Goal: Information Seeking & Learning: Check status

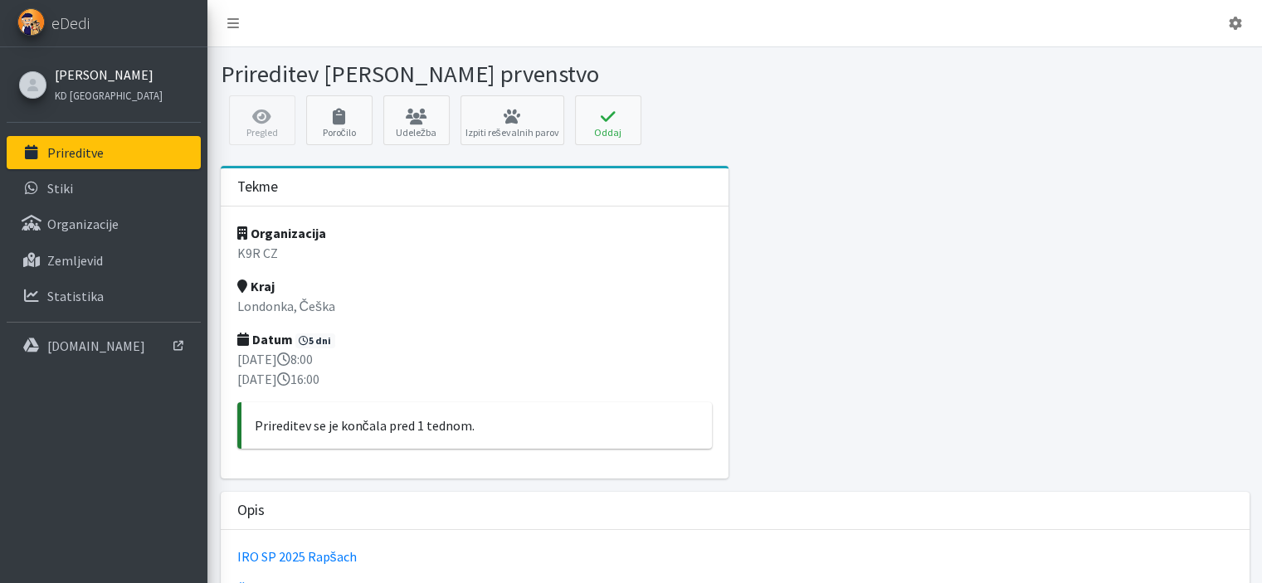
click at [66, 66] on link "[PERSON_NAME]" at bounding box center [109, 75] width 108 height 20
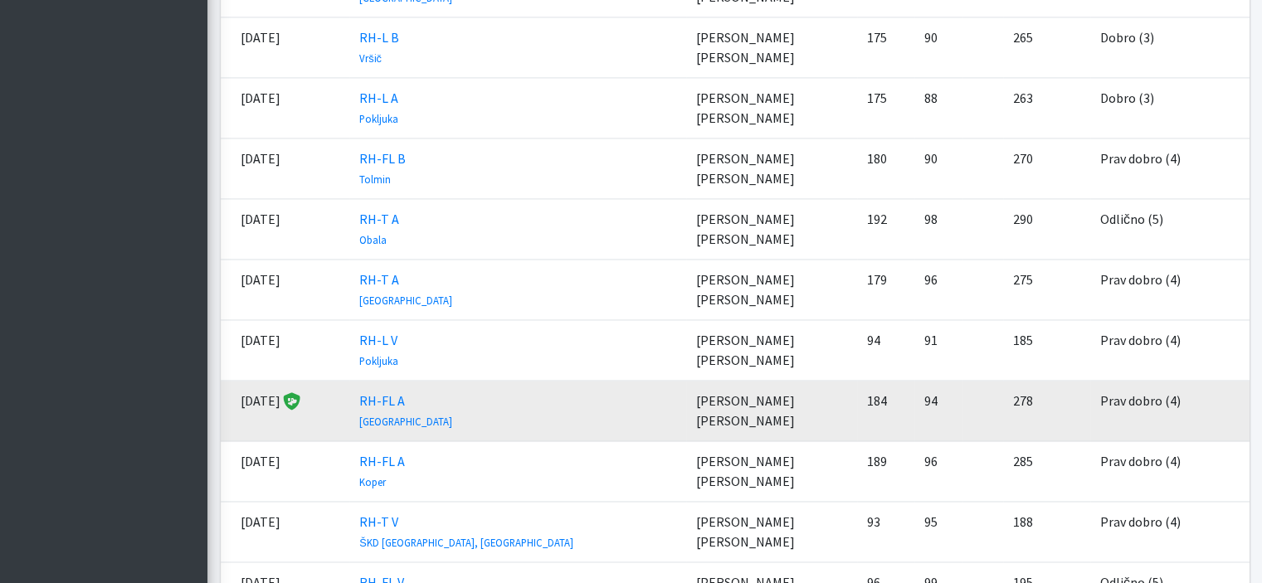
scroll to position [2406, 0]
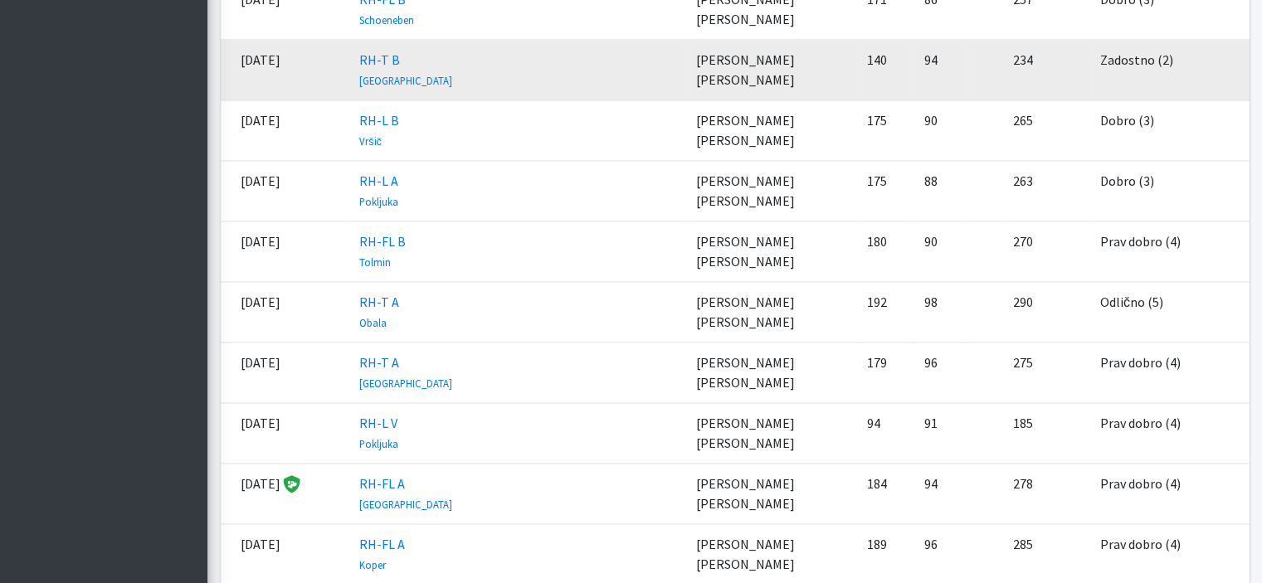
click at [734, 55] on td "[PERSON_NAME] [PERSON_NAME]" at bounding box center [771, 70] width 171 height 61
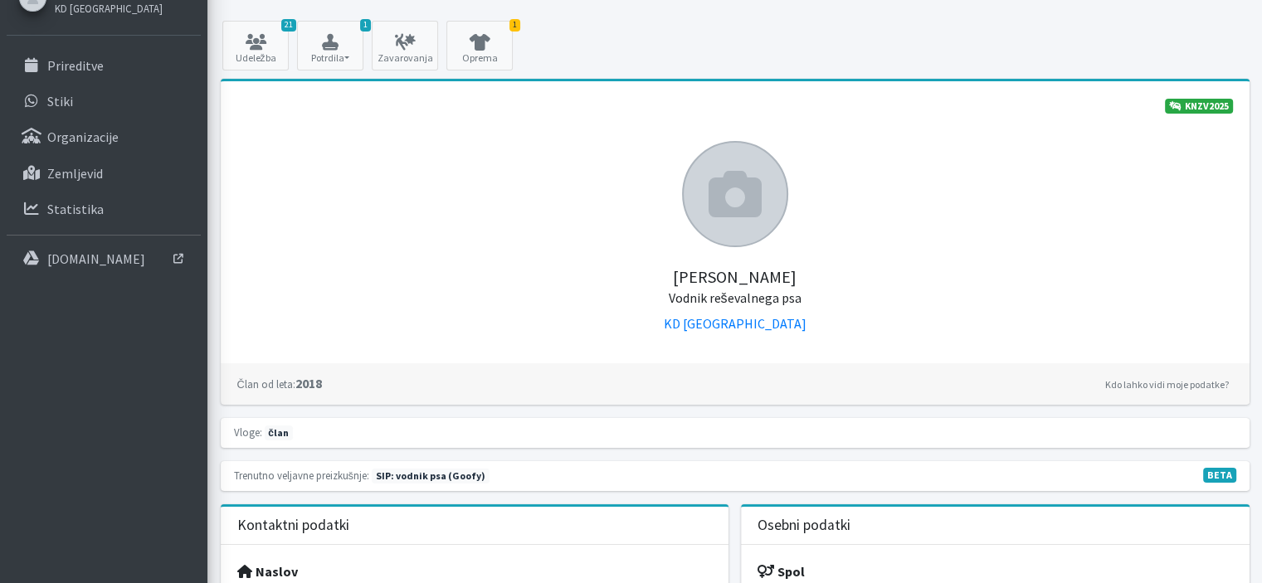
scroll to position [0, 0]
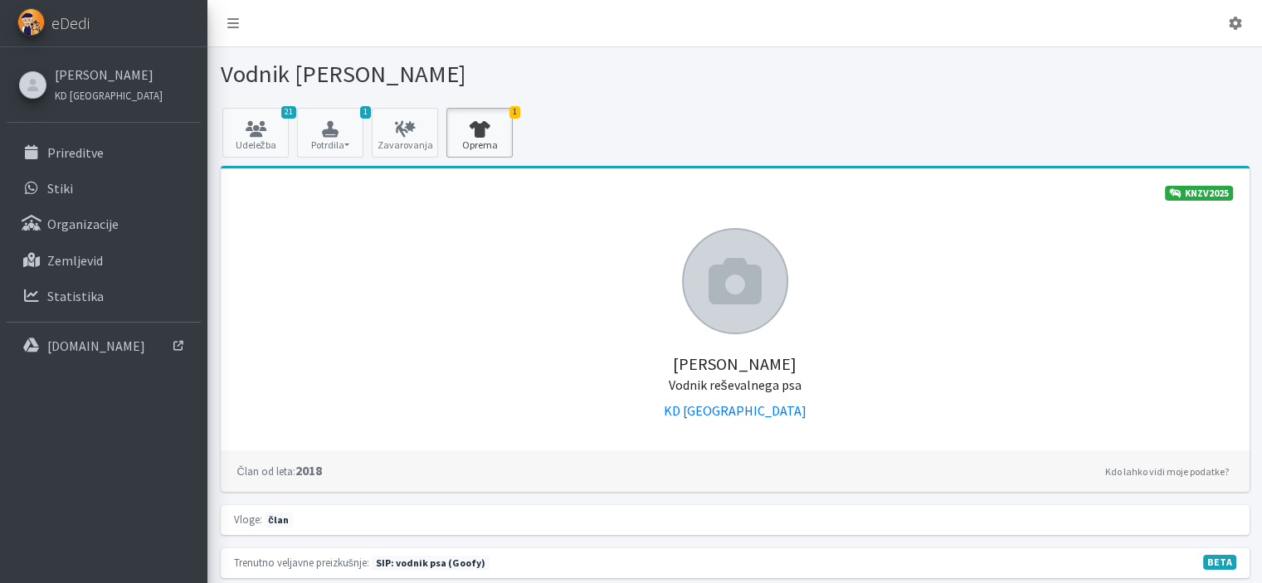
click at [505, 126] on icon at bounding box center [479, 129] width 56 height 17
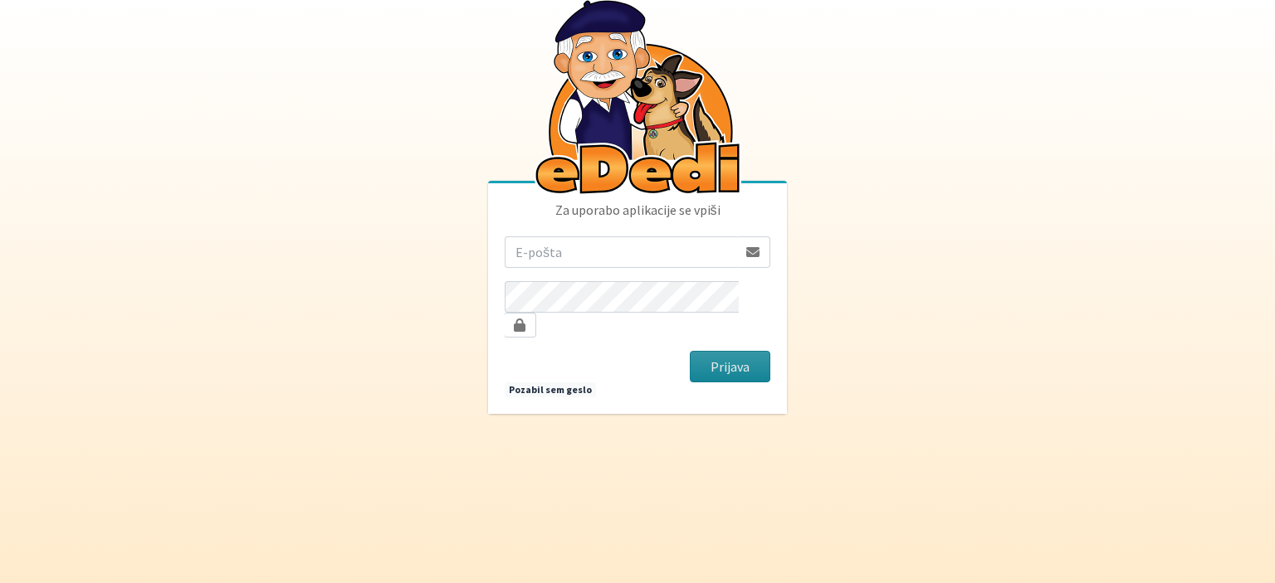
type input "[DOMAIN_NAME][EMAIL_ADDRESS][DOMAIN_NAME]"
click at [752, 366] on button "Prijava" at bounding box center [730, 367] width 80 height 32
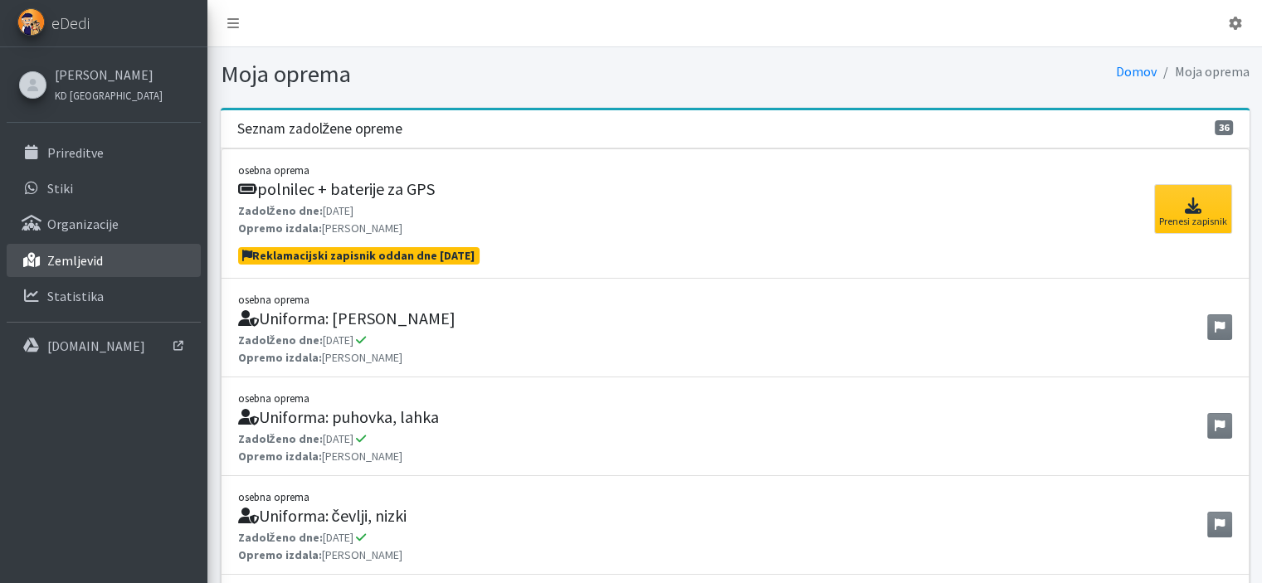
click at [116, 271] on link "Zemljevid" at bounding box center [104, 260] width 194 height 33
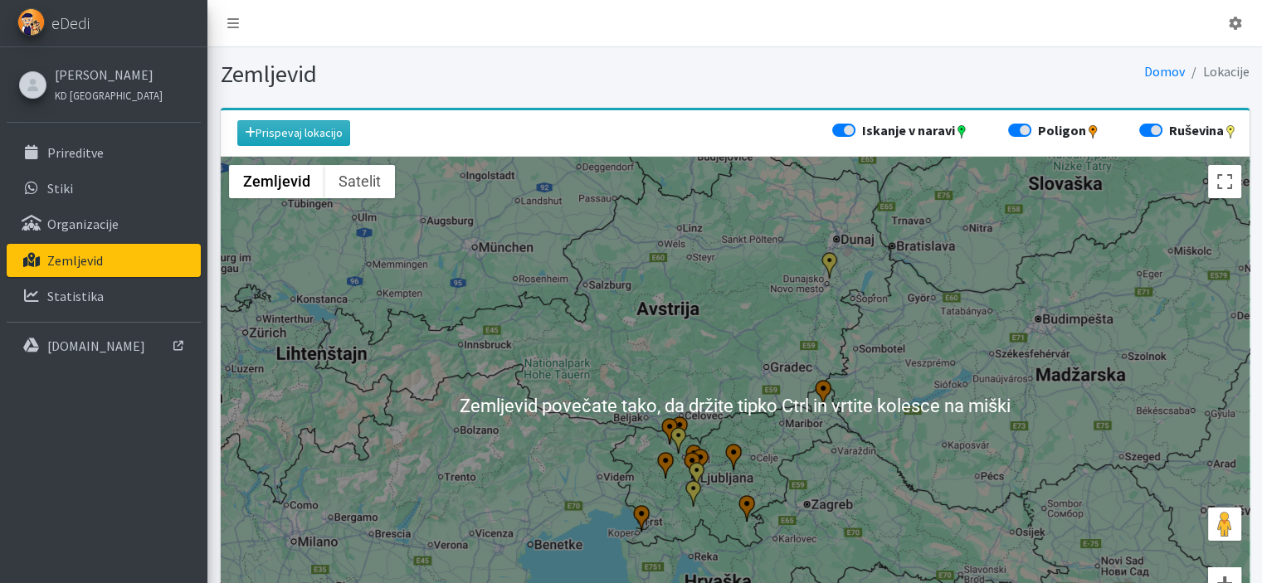
scroll to position [83, 0]
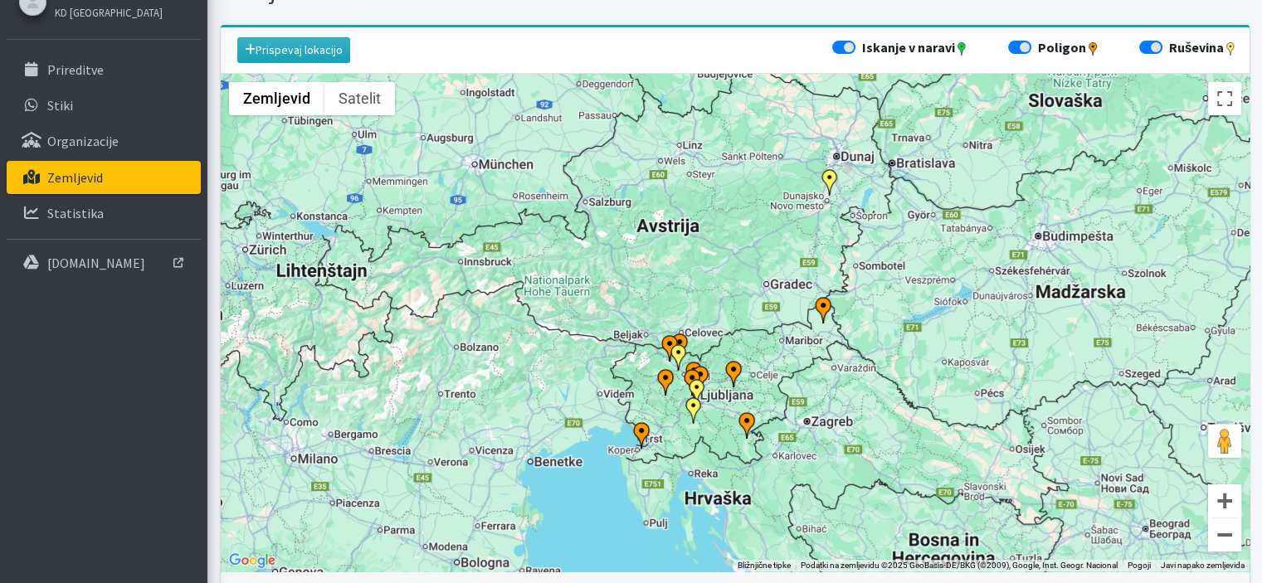
click at [694, 406] on img "Bloke" at bounding box center [693, 410] width 27 height 27
click at [677, 353] on img "Gramoznica KD Naklo" at bounding box center [679, 357] width 27 height 27
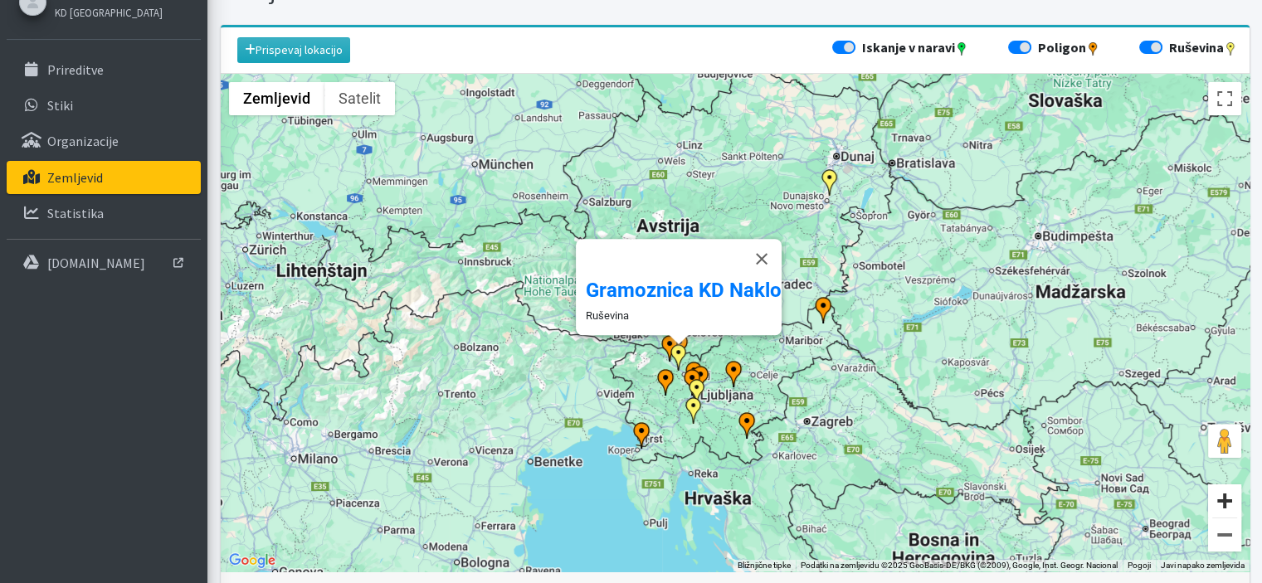
click at [1222, 500] on button "Povečaj" at bounding box center [1224, 501] width 33 height 33
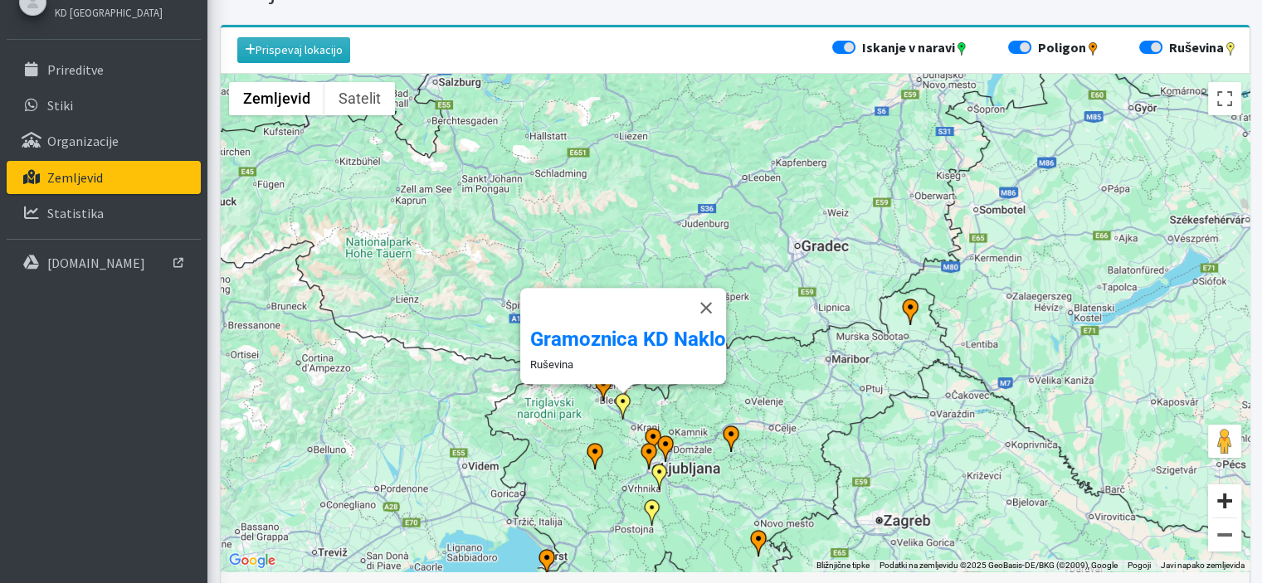
click at [1222, 500] on button "Povečaj" at bounding box center [1224, 501] width 33 height 33
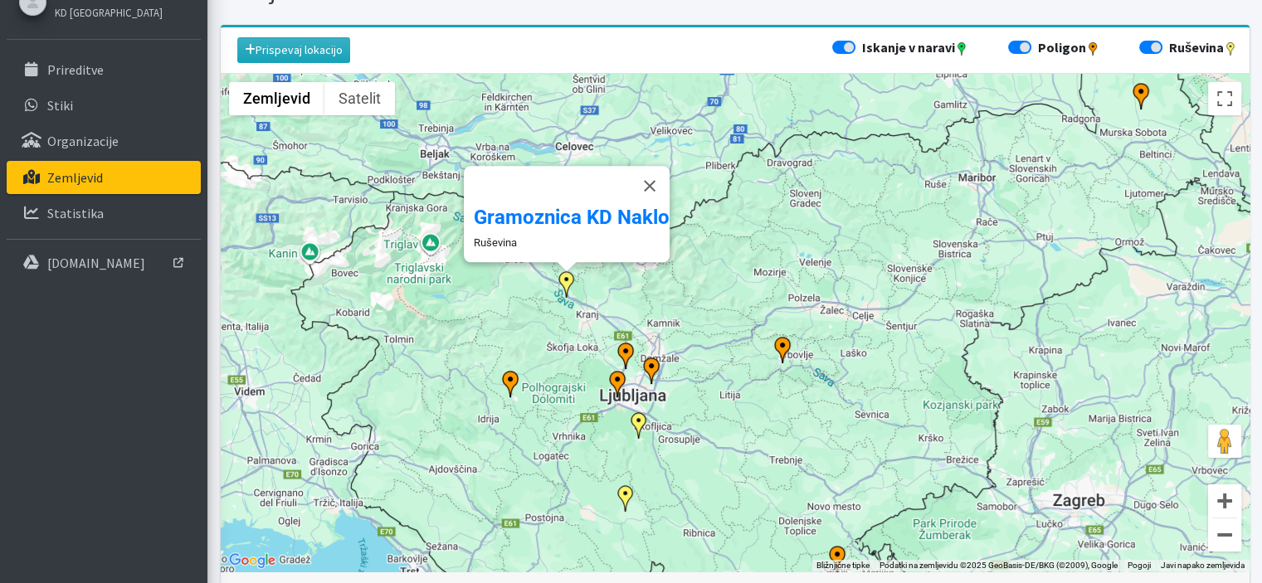
drag, startPoint x: 686, startPoint y: 457, endPoint x: 743, endPoint y: 240, distance: 224.6
click at [743, 238] on div "Za premikanje pritisnite puščične tipke. Gramoznica KD Naklo Ruševina" at bounding box center [735, 323] width 1029 height 498
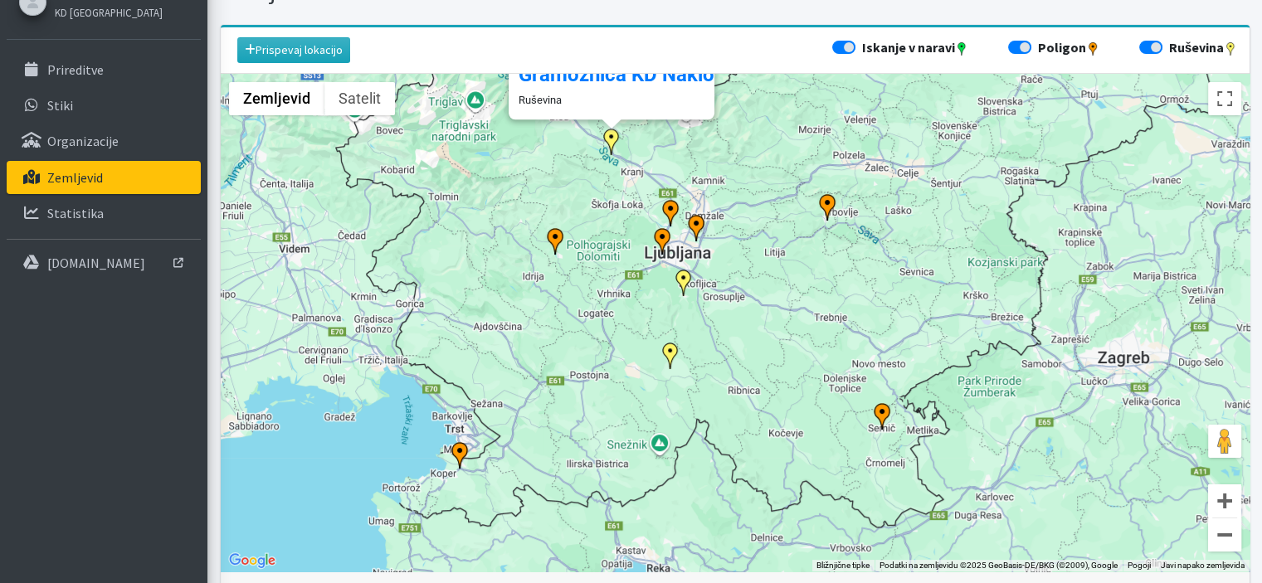
drag, startPoint x: 562, startPoint y: 463, endPoint x: 609, endPoint y: 317, distance: 153.5
click at [609, 317] on div "Za premikanje pritisnite puščične tipke. Gramoznica KD Naklo Ruševina" at bounding box center [735, 323] width 1029 height 498
click at [1218, 493] on button "Povečaj" at bounding box center [1224, 501] width 33 height 33
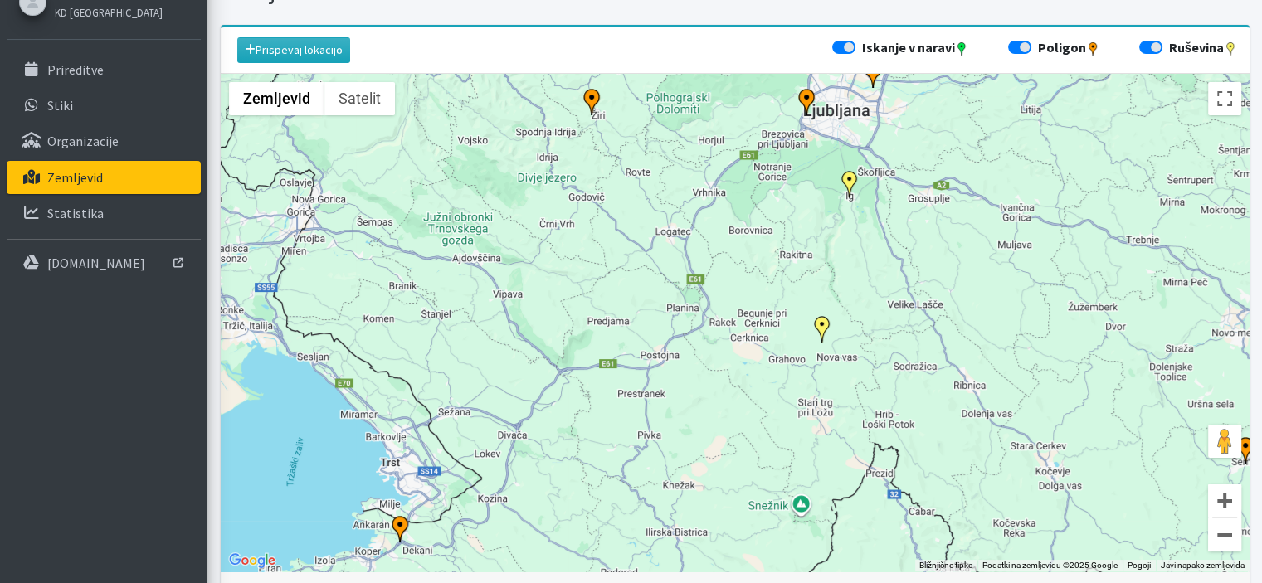
drag, startPoint x: 664, startPoint y: 415, endPoint x: 881, endPoint y: 341, distance: 229.6
click at [881, 341] on div "Za premikanje pritisnite puščične tipke. Gramoznica KD Naklo Ruševina" at bounding box center [735, 323] width 1029 height 498
click at [97, 207] on p "Statistika" at bounding box center [75, 213] width 56 height 17
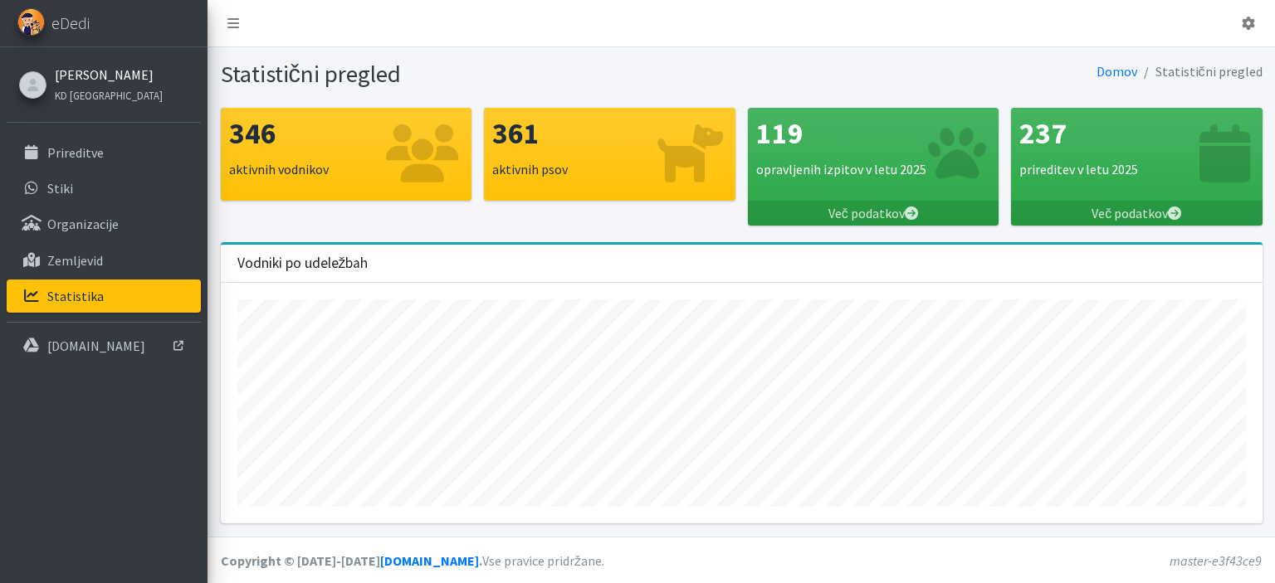
click at [63, 79] on link "[PERSON_NAME]" at bounding box center [109, 75] width 108 height 20
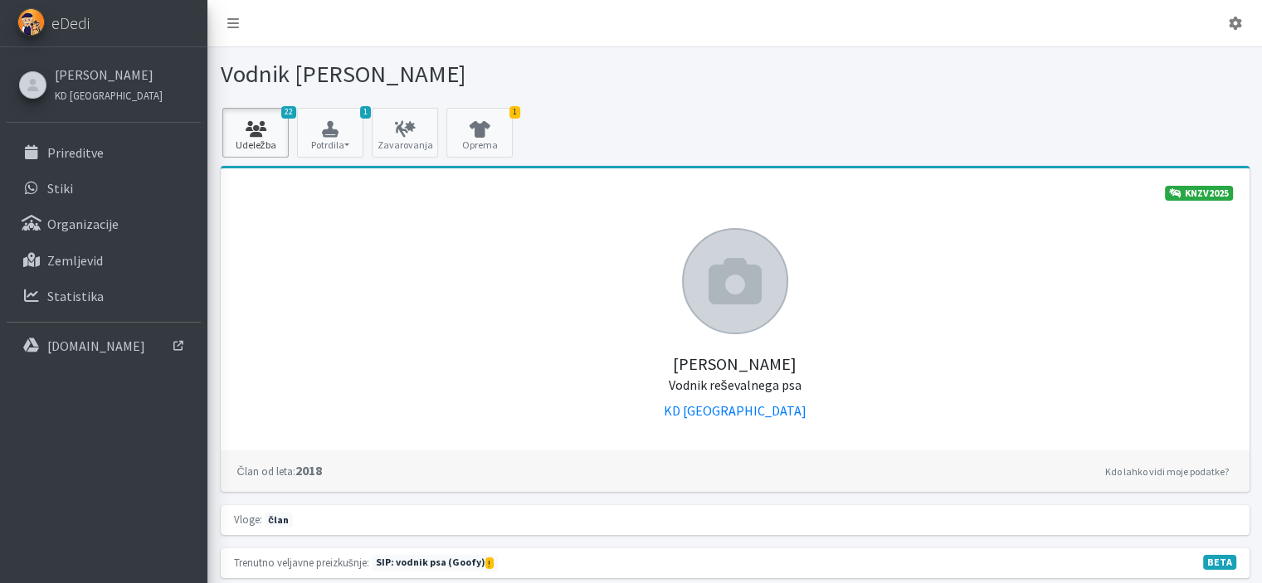
click at [278, 130] on icon at bounding box center [255, 129] width 56 height 17
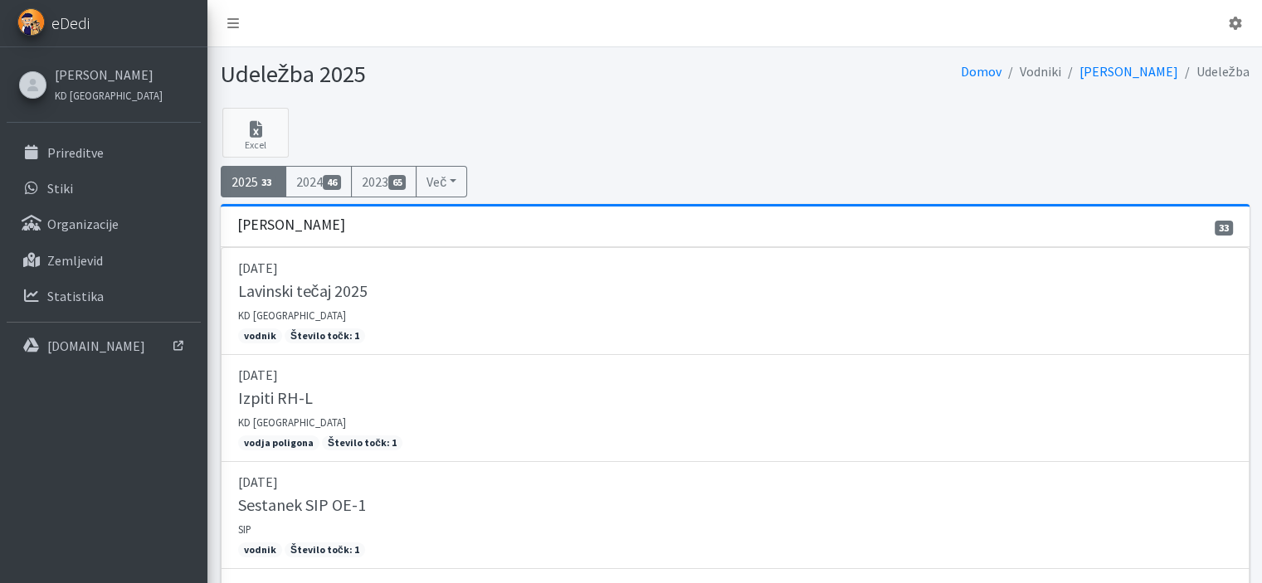
click at [34, 38] on link "eDedi" at bounding box center [103, 23] width 207 height 47
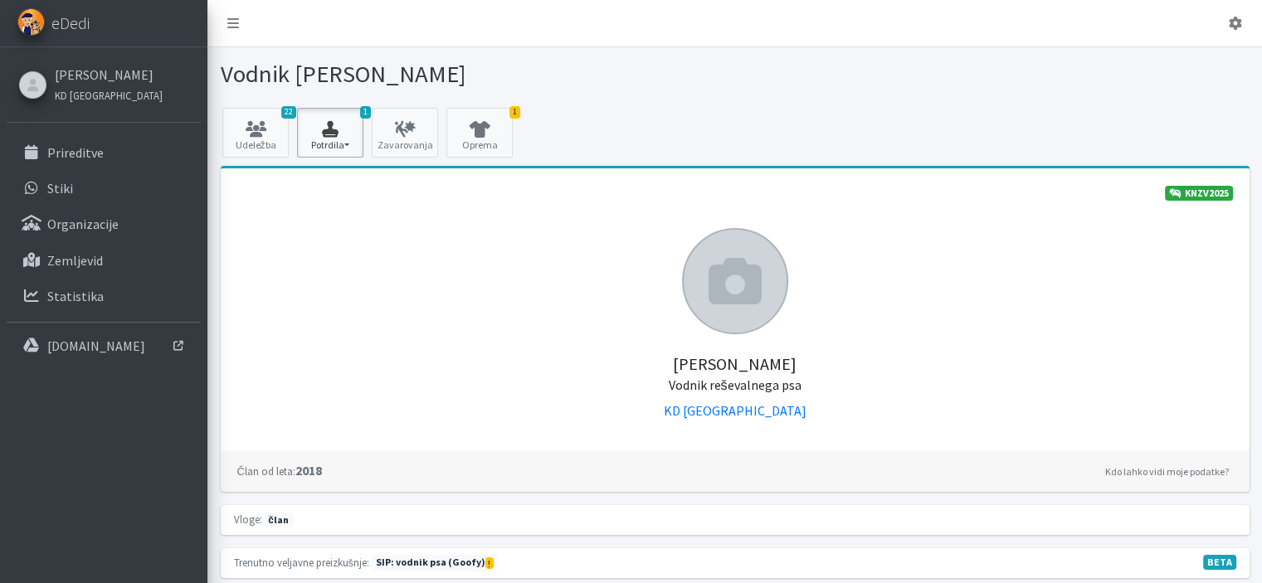
click at [339, 127] on icon "button" at bounding box center [330, 129] width 56 height 17
click at [342, 172] on link "SIP 2025 2/2" at bounding box center [363, 180] width 131 height 27
click at [399, 149] on link "Zavarovanja" at bounding box center [405, 133] width 66 height 50
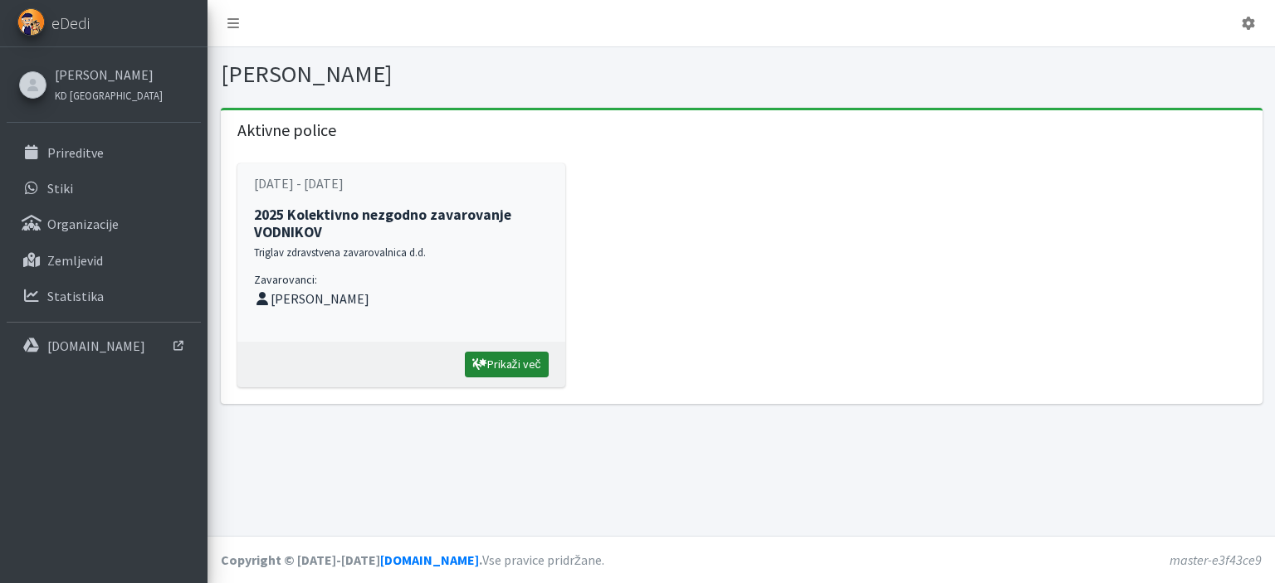
click at [492, 368] on link "Prikaži več" at bounding box center [507, 365] width 84 height 26
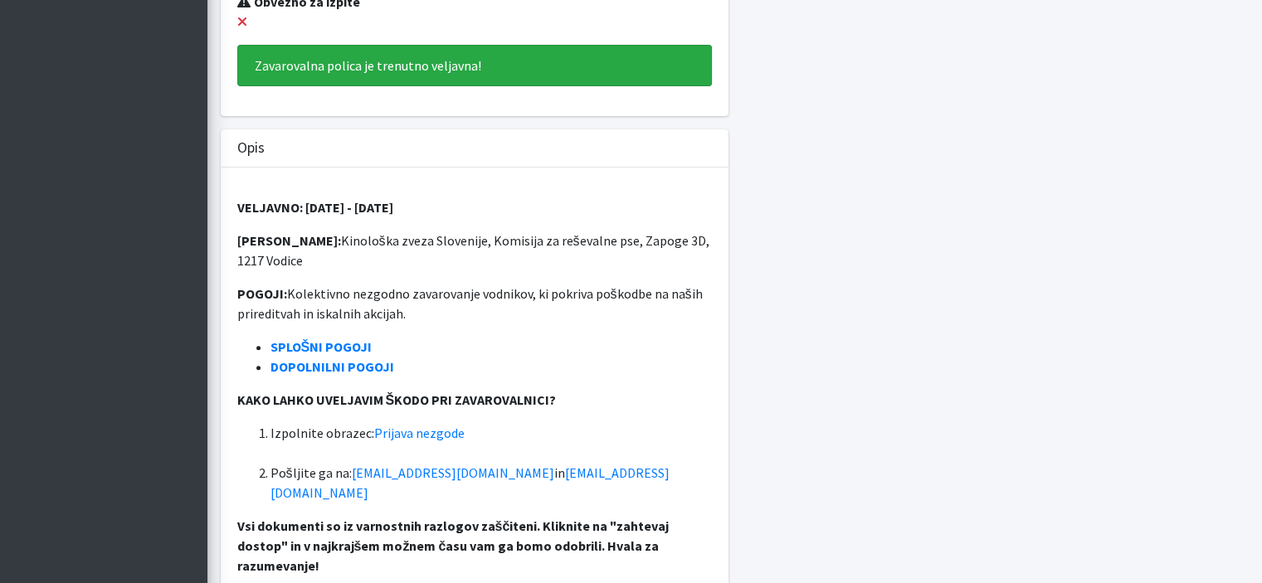
scroll to position [547, 0]
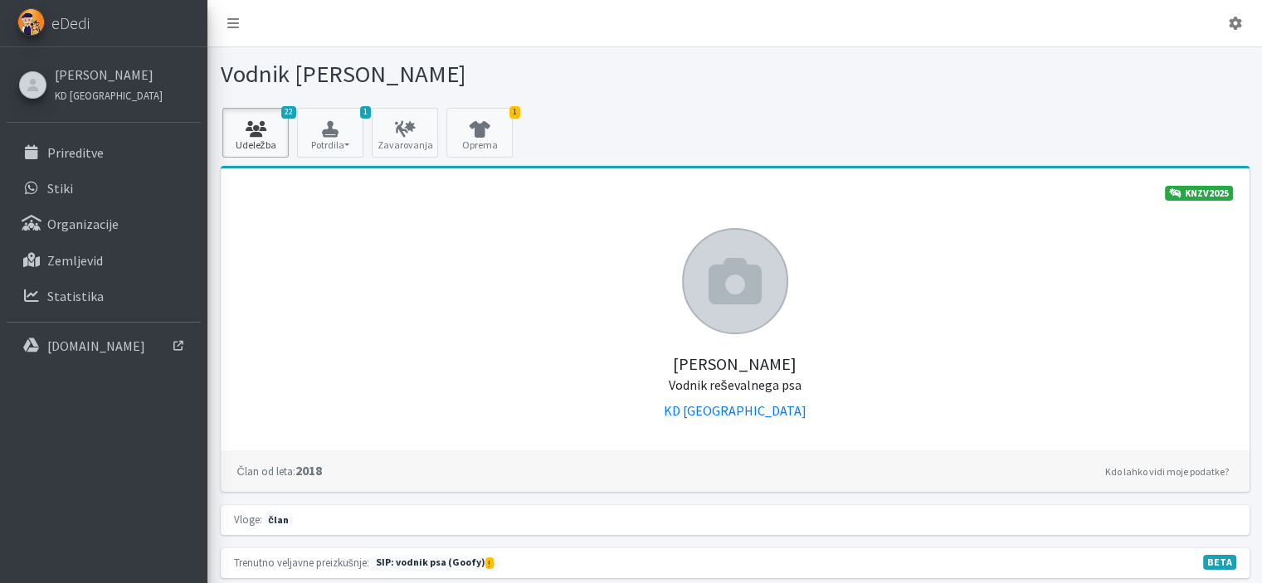
click at [279, 124] on icon at bounding box center [255, 129] width 56 height 17
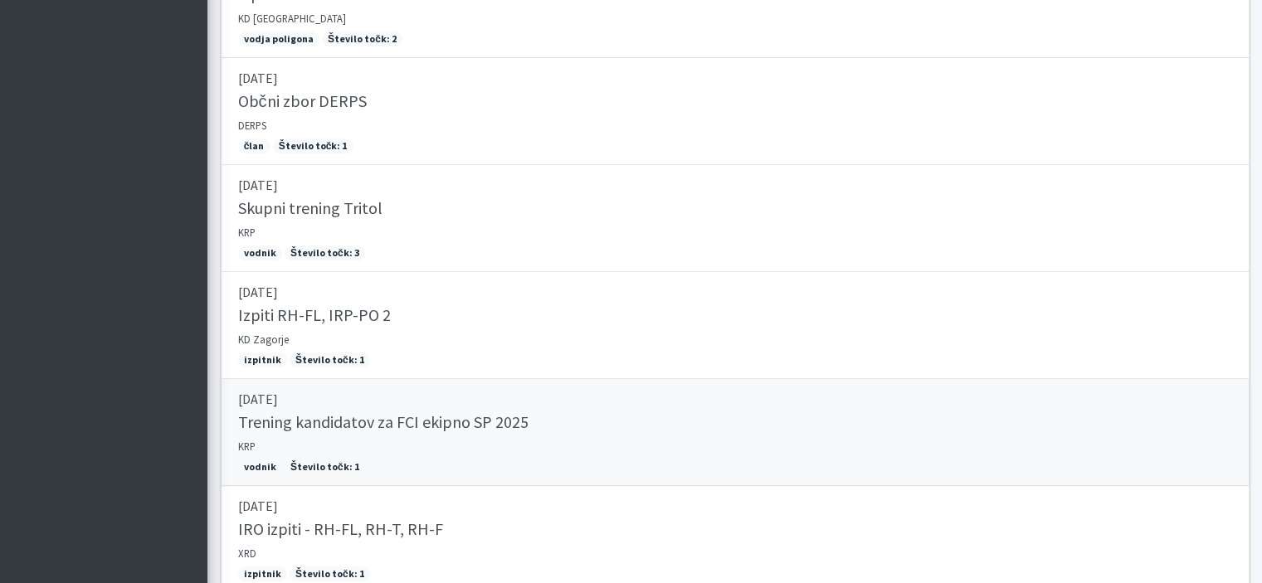
scroll to position [83, 0]
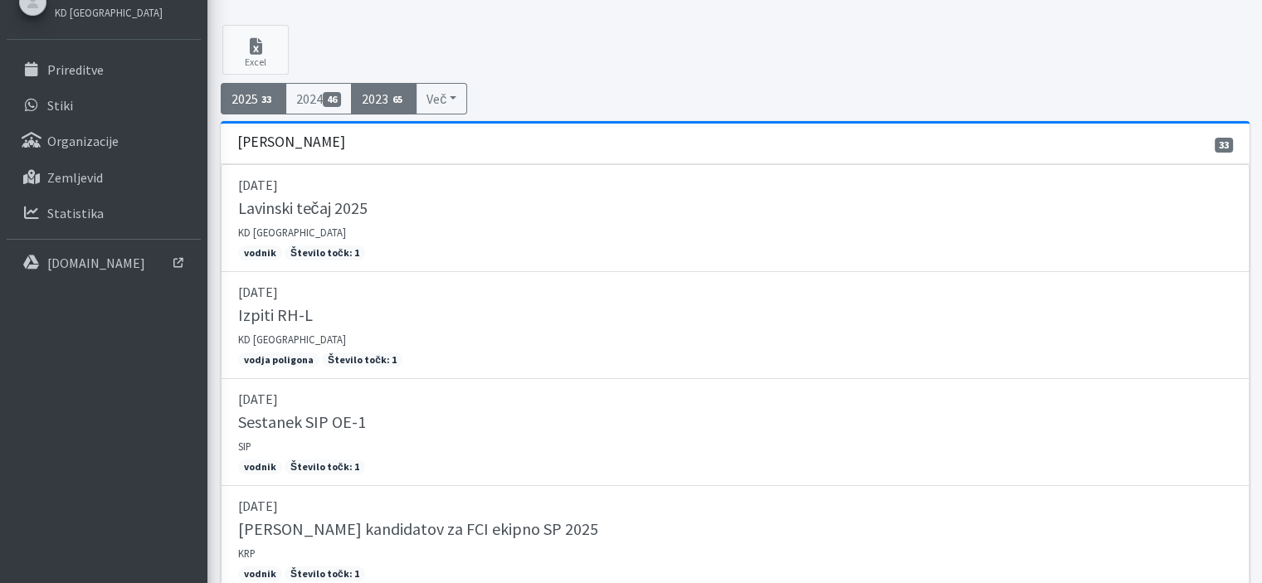
click at [385, 90] on link "2023 65" at bounding box center [384, 99] width 66 height 32
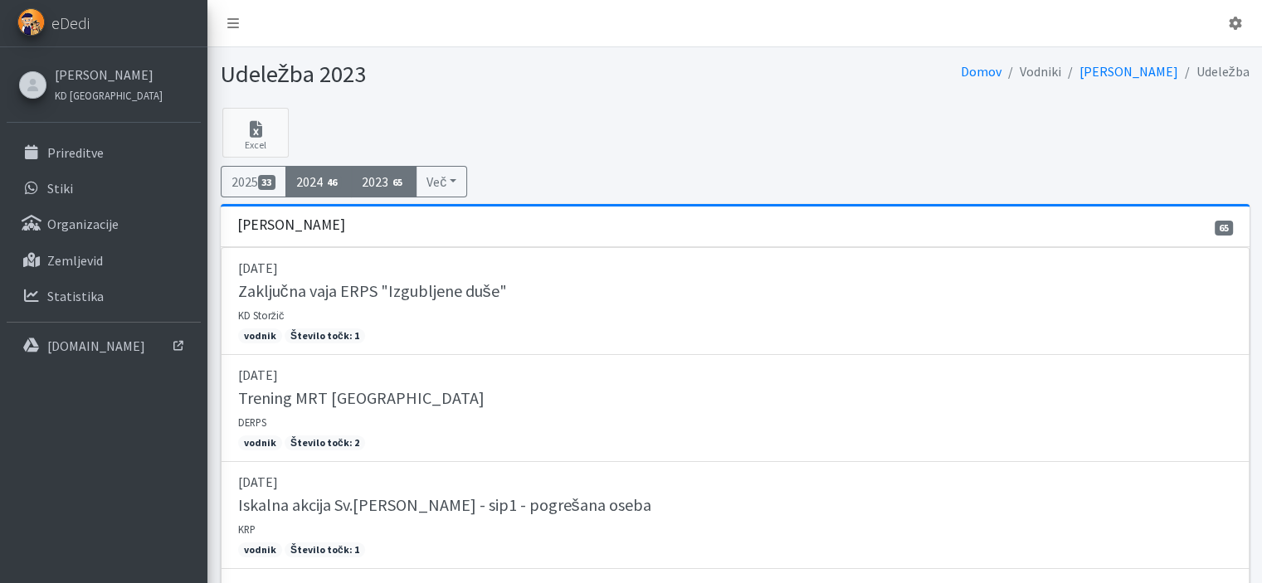
click at [334, 189] on link "2024 46" at bounding box center [318, 182] width 66 height 32
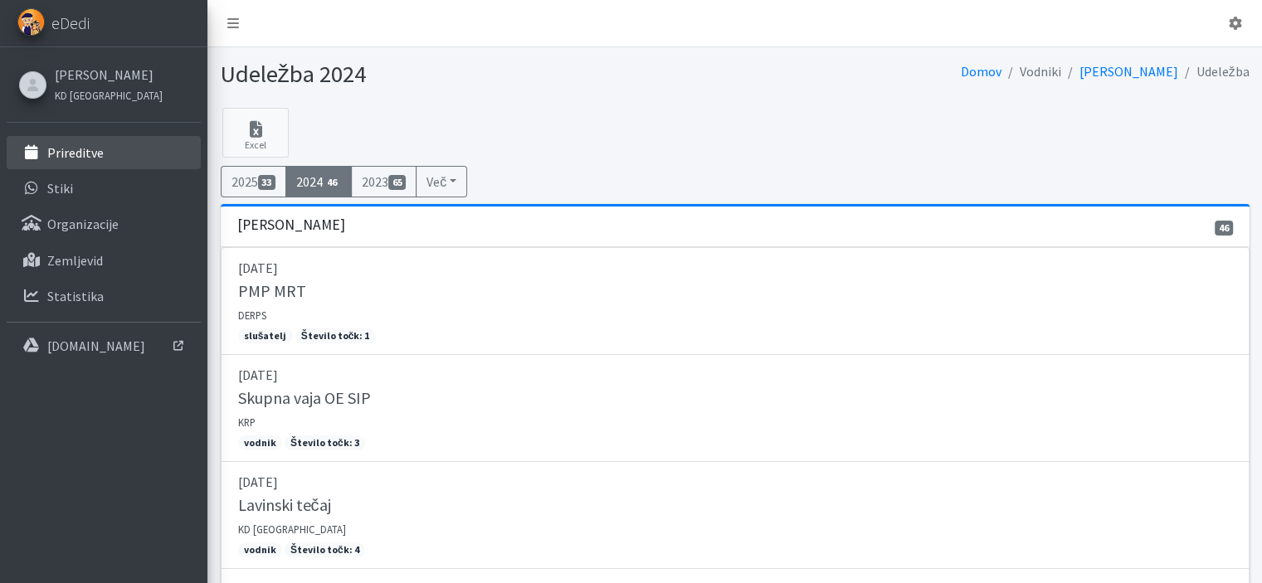
click at [100, 163] on link "Prireditve" at bounding box center [104, 152] width 194 height 33
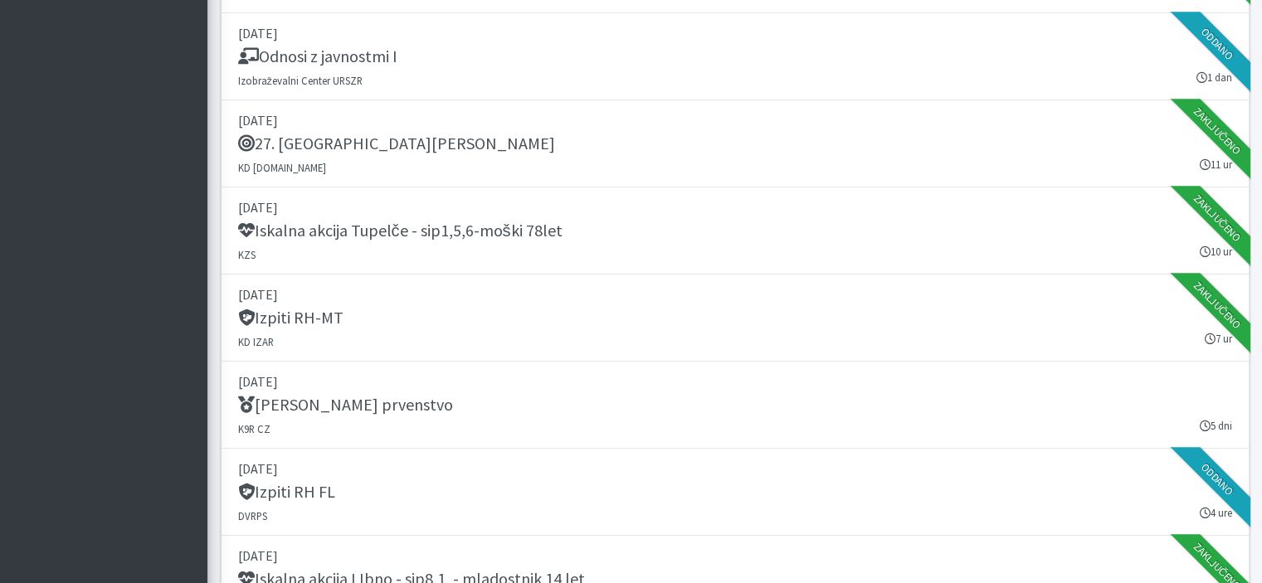
scroll to position [1494, 0]
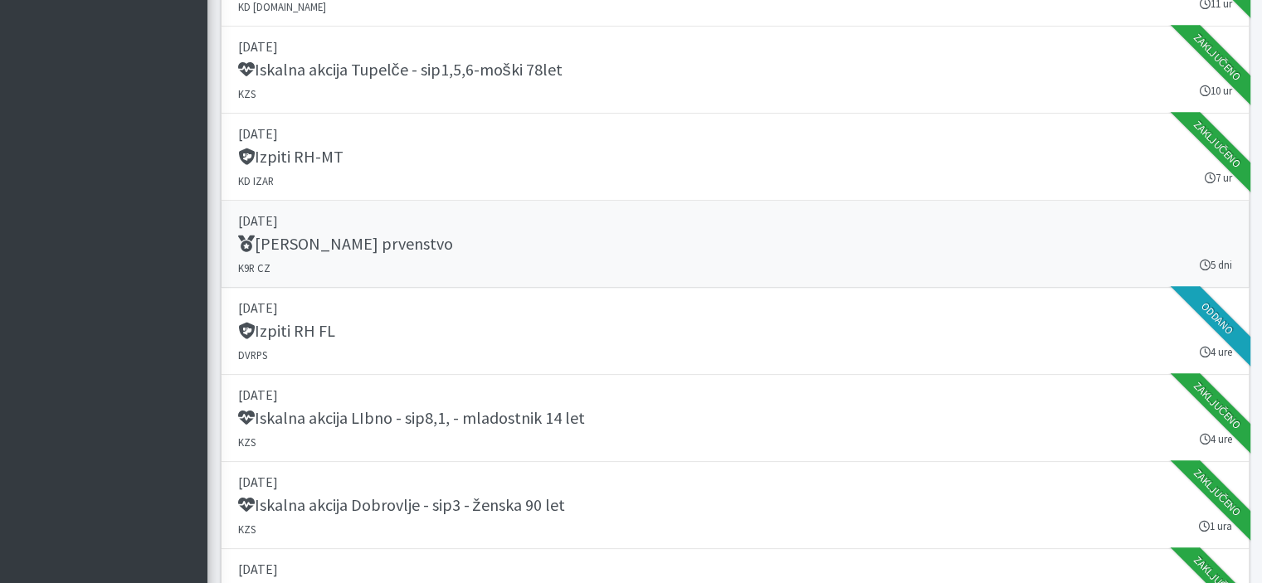
click at [344, 248] on h5 "IRO Svetovno prvenstvo" at bounding box center [345, 244] width 215 height 20
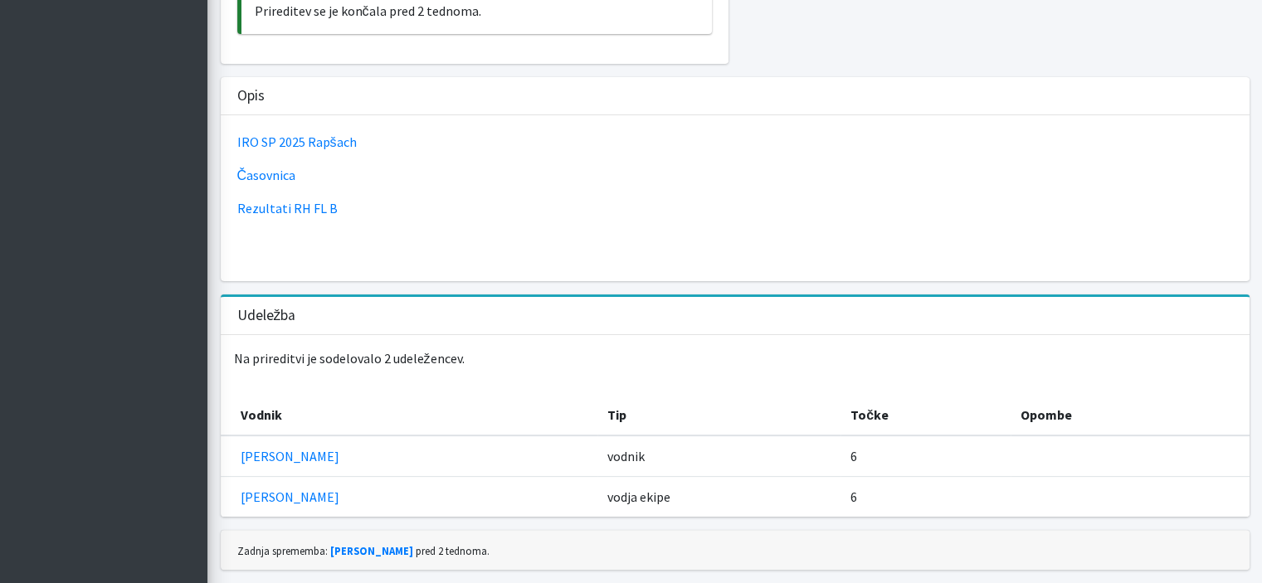
scroll to position [459, 0]
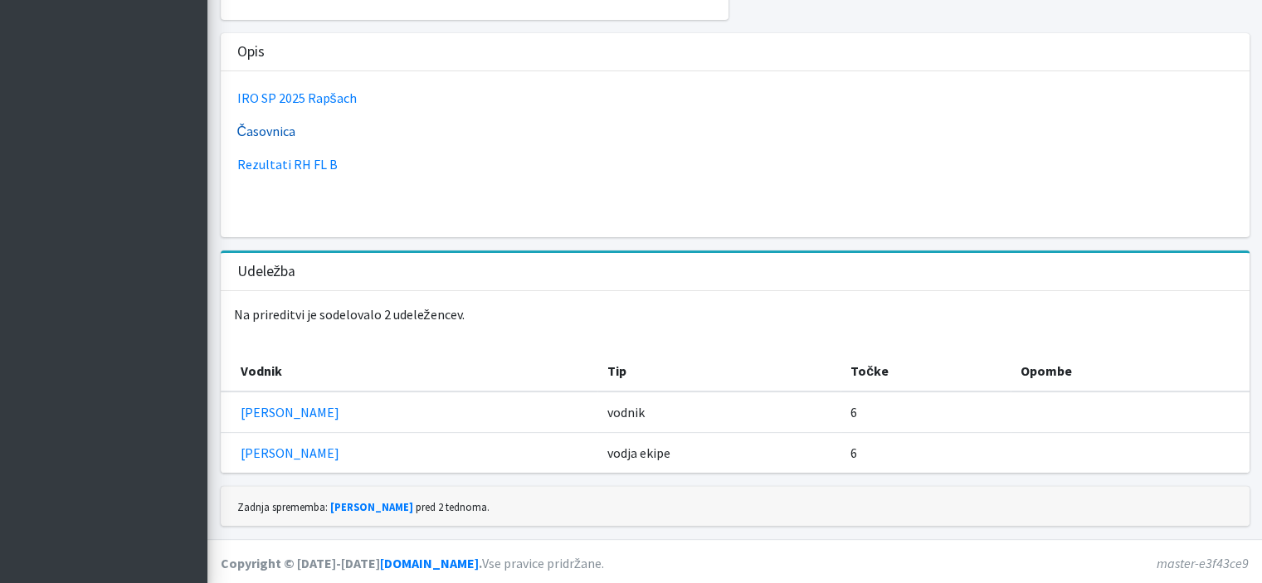
click at [281, 131] on link "Časovnica" at bounding box center [266, 131] width 59 height 17
click at [302, 157] on link "Rezultati RH FL B" at bounding box center [287, 164] width 100 height 17
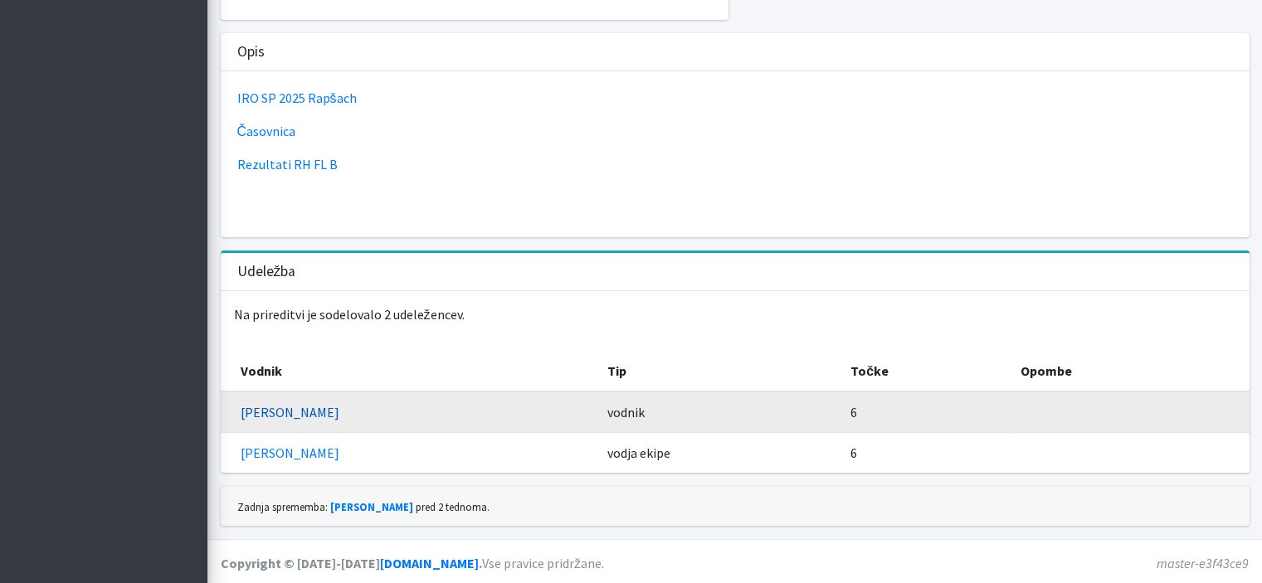
click at [259, 407] on link "Sara Milićević" at bounding box center [290, 412] width 99 height 17
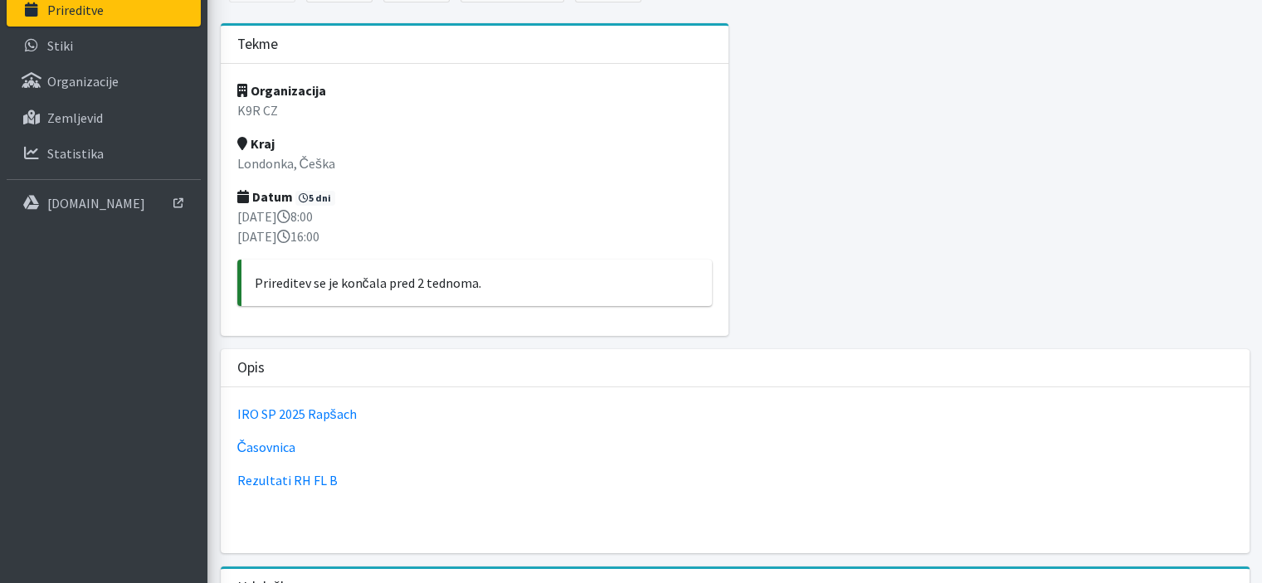
scroll to position [0, 0]
